Goal: Transaction & Acquisition: Purchase product/service

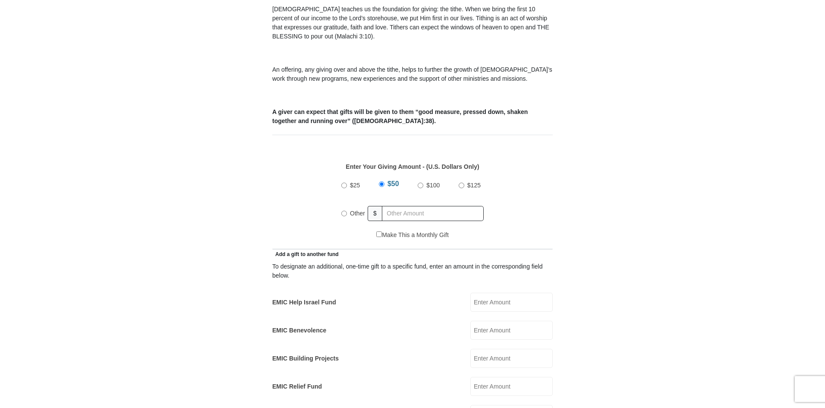
scroll to position [216, 0]
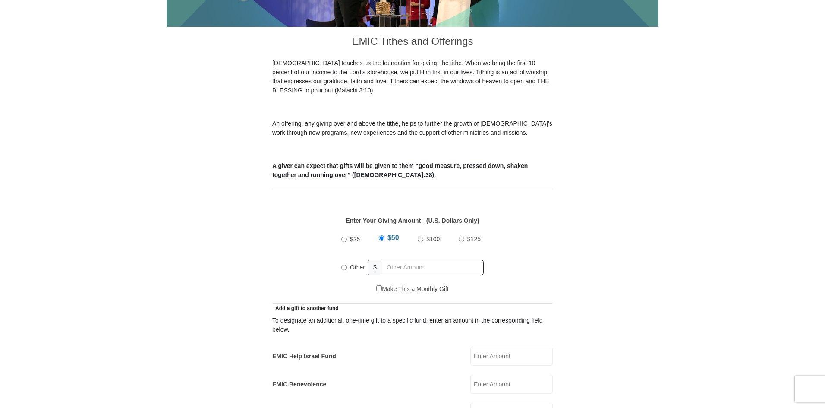
click at [342, 264] on input "Other" at bounding box center [344, 267] width 6 height 6
radio input "true"
click at [416, 260] on input "text" at bounding box center [434, 267] width 99 height 15
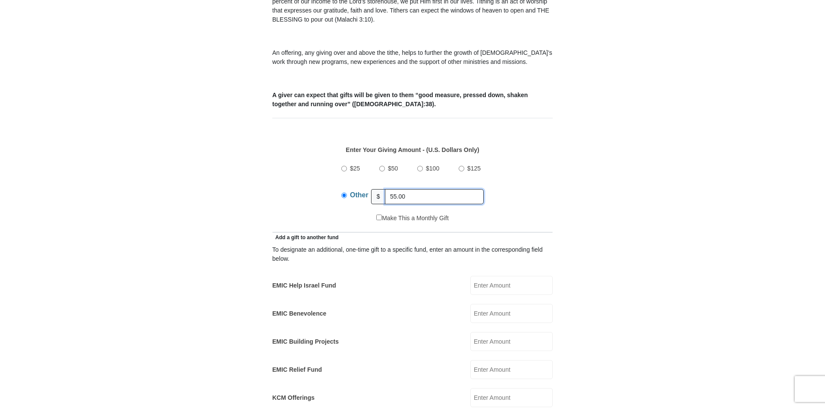
scroll to position [302, 0]
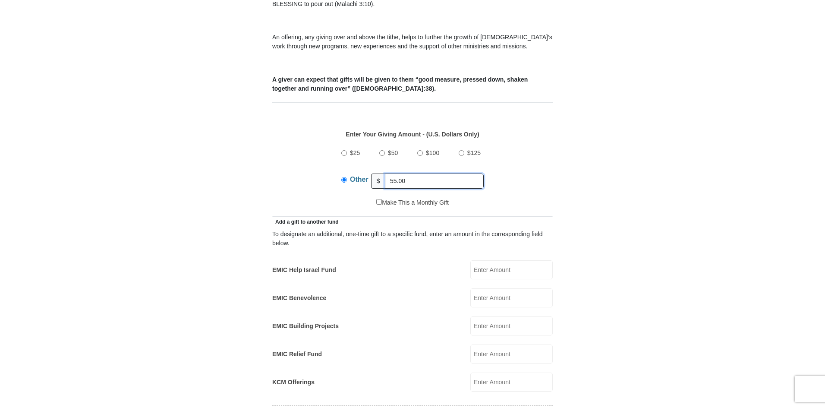
type input "55.00"
click at [490, 262] on input "EMIC Help Israel Fund" at bounding box center [511, 269] width 82 height 19
type input "30.00"
click at [481, 316] on input "EMIC Building Projects" at bounding box center [511, 325] width 82 height 19
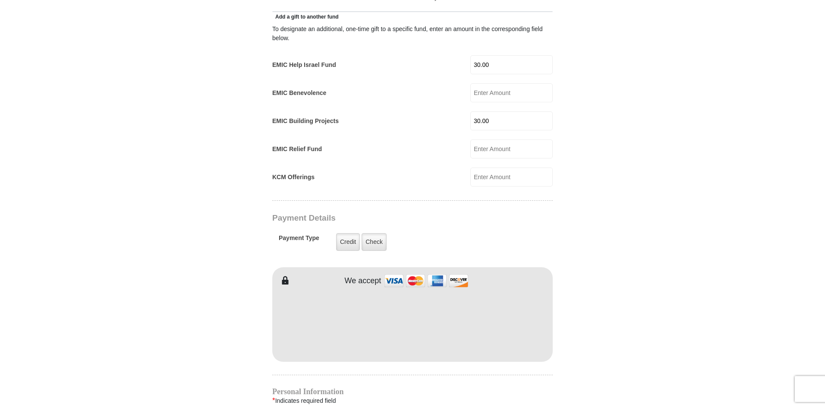
scroll to position [518, 0]
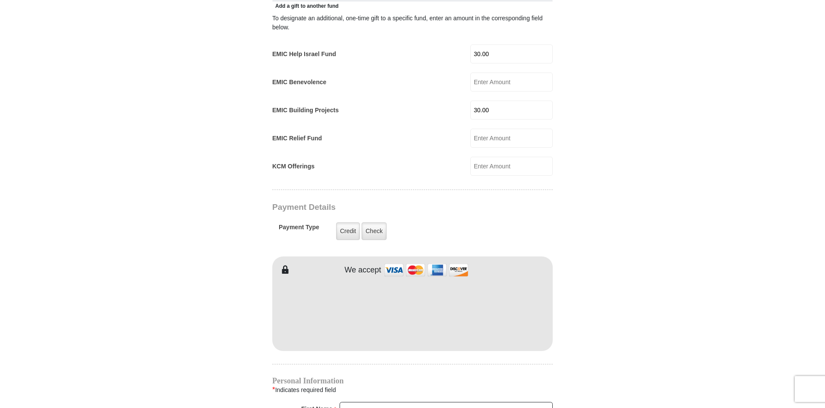
type input "30.00"
click at [489, 56] on div "To designate an additional, one-time gift to a specific fund, enter an amount i…" at bounding box center [412, 92] width 280 height 165
click at [740, 246] on body "[GEOGRAPHIC_DATA][DEMOGRAPHIC_DATA] Online Giving Because of gifts like yours, …" at bounding box center [412, 278] width 825 height 1593
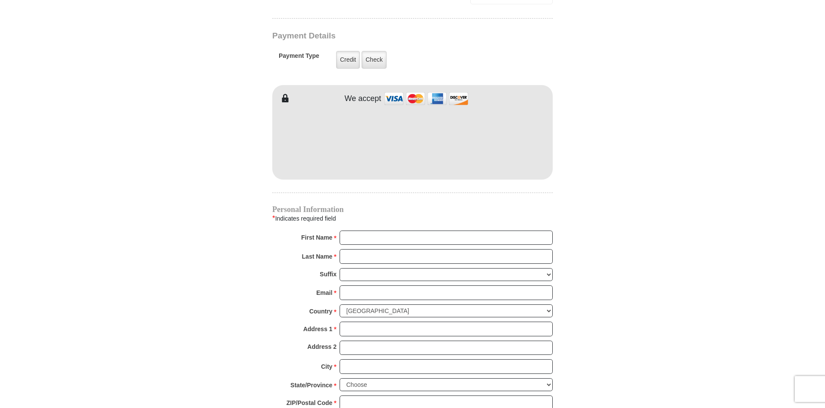
scroll to position [690, 0]
click at [363, 229] on input "First Name *" at bounding box center [445, 236] width 213 height 15
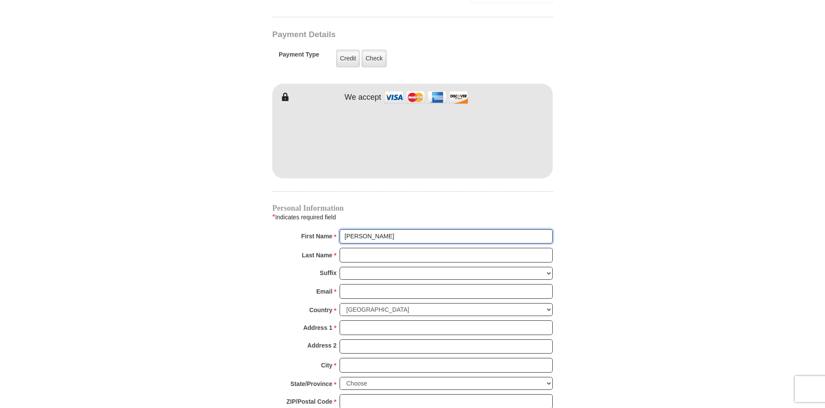
type input "[PERSON_NAME]"
type input "[EMAIL_ADDRESS][DOMAIN_NAME]"
click at [358, 320] on input "Address 1 *" at bounding box center [445, 327] width 213 height 15
type input "[STREET_ADDRESS][PERSON_NAME]"
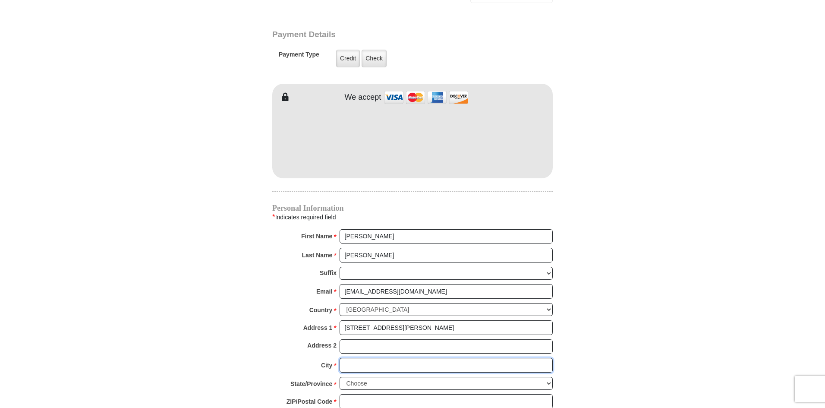
type input "[PERSON_NAME]"
select select "[GEOGRAPHIC_DATA]"
type input "76086"
type input "8177332875"
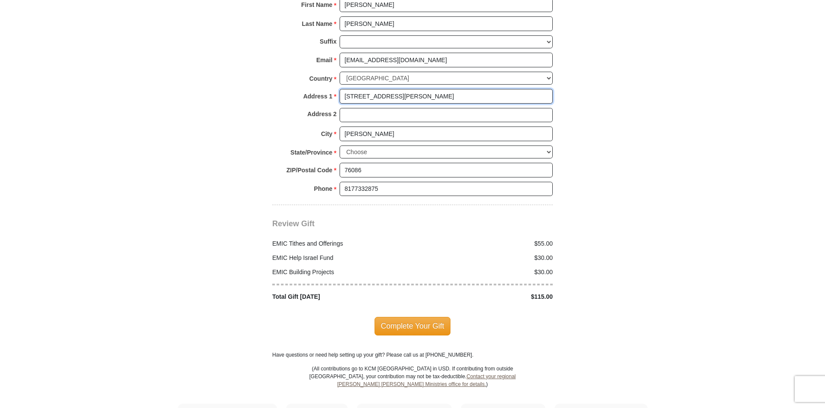
scroll to position [949, 0]
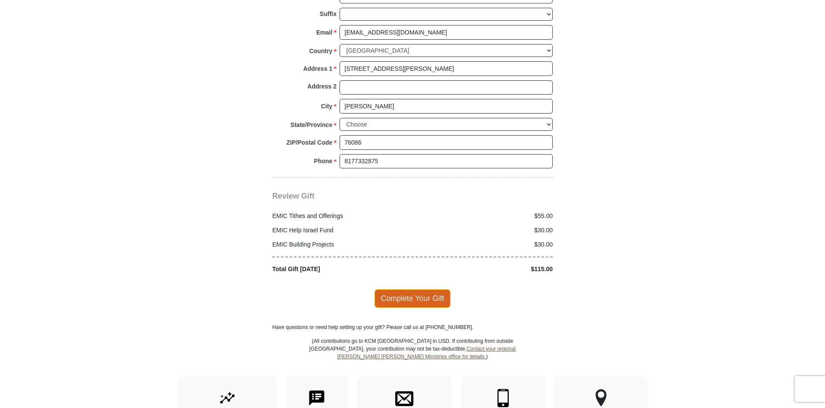
click at [398, 289] on span "Complete Your Gift" at bounding box center [412, 298] width 76 height 18
